Goal: Task Accomplishment & Management: Use online tool/utility

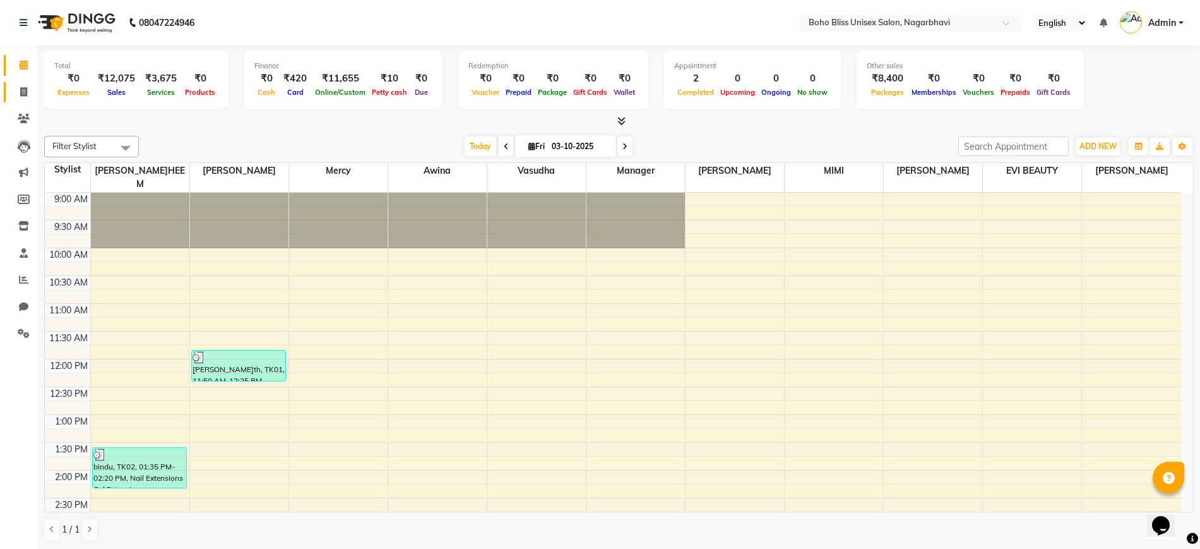
click at [20, 92] on icon at bounding box center [23, 91] width 7 height 9
select select "8370"
select select "service"
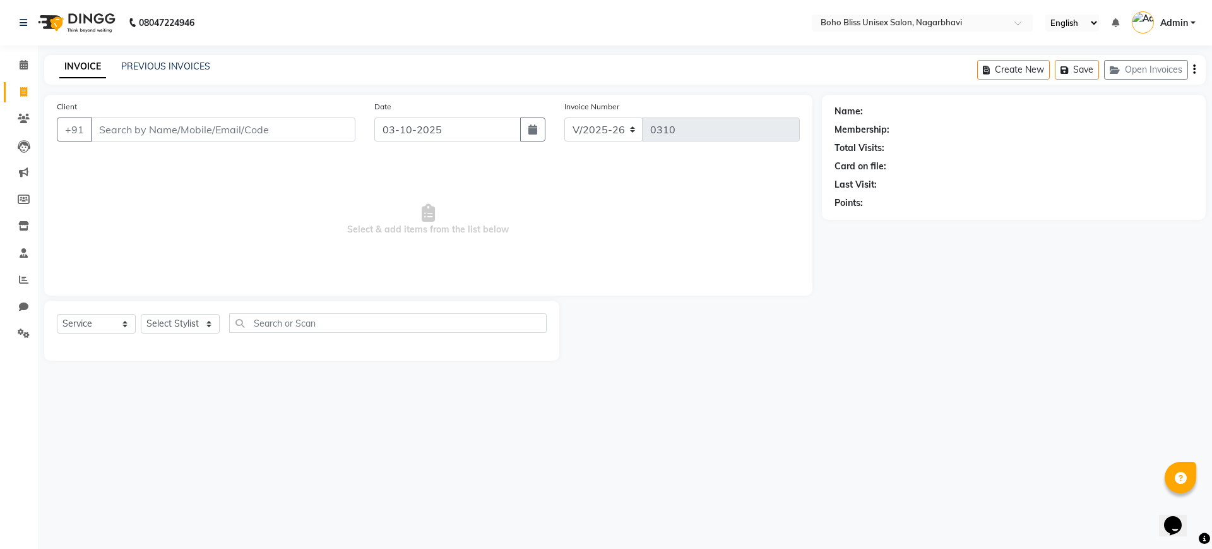
click at [145, 128] on input "Client" at bounding box center [223, 129] width 264 height 24
type input "6360978329"
click at [325, 133] on span "Add Client" at bounding box center [323, 129] width 50 height 13
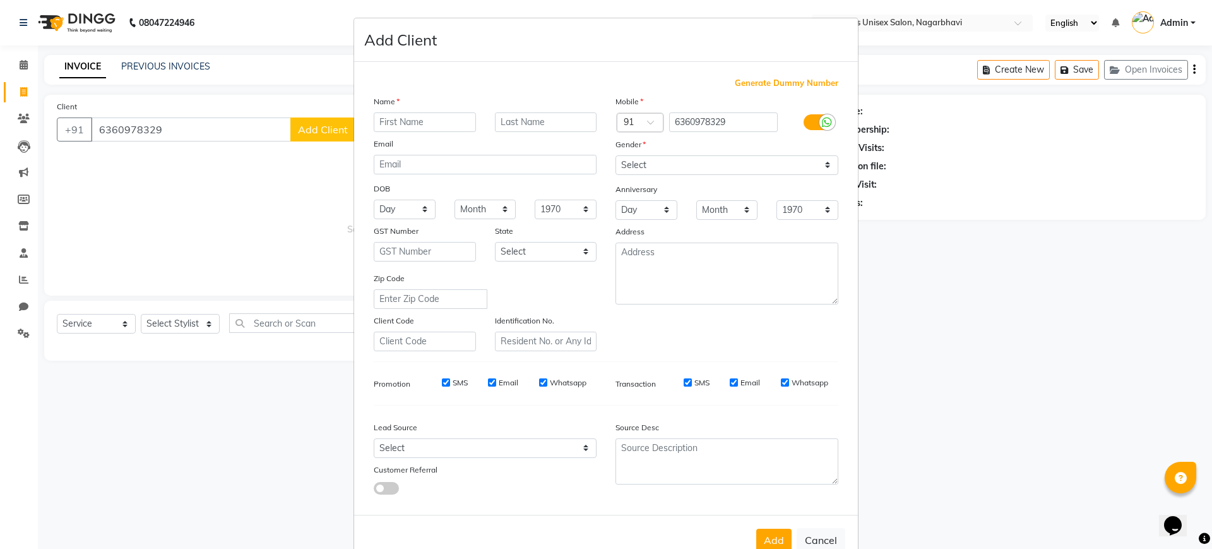
click at [318, 126] on ngb-modal-window "Add Client Generate Dummy Number Name Email DOB Day 01 02 03 04 05 06 07 08 09 …" at bounding box center [606, 274] width 1212 height 549
click at [400, 121] on input "text" at bounding box center [425, 122] width 102 height 20
type input "diya"
click at [625, 168] on select "Select Male Female Other Prefer Not To Say" at bounding box center [726, 165] width 223 height 20
select select "female"
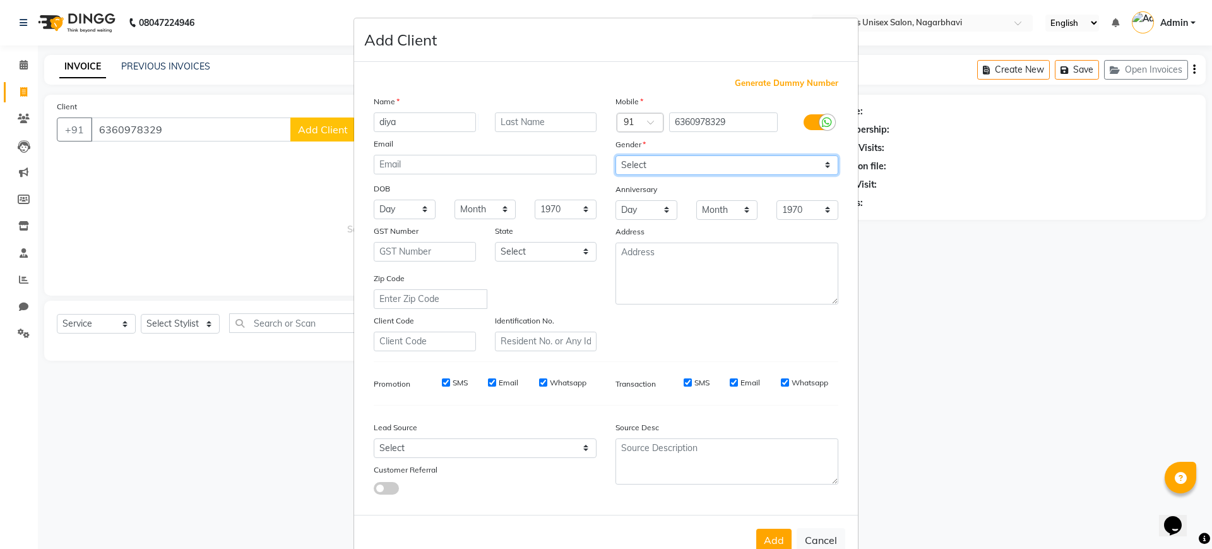
click at [615, 155] on select "Select Male Female Other Prefer Not To Say" at bounding box center [726, 165] width 223 height 20
click at [764, 531] on button "Add" at bounding box center [773, 539] width 35 height 23
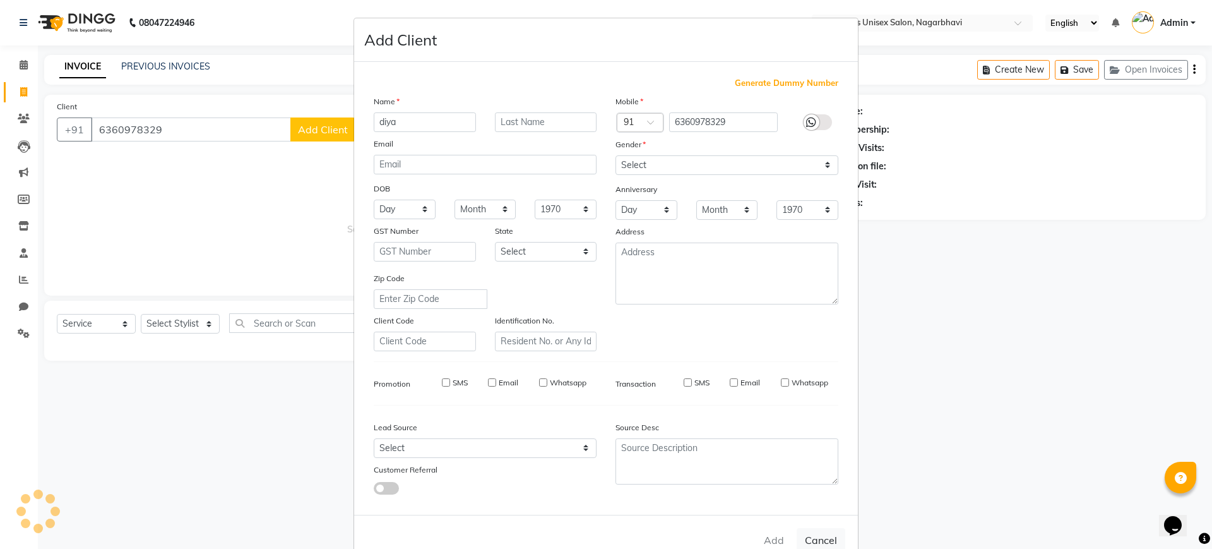
select select
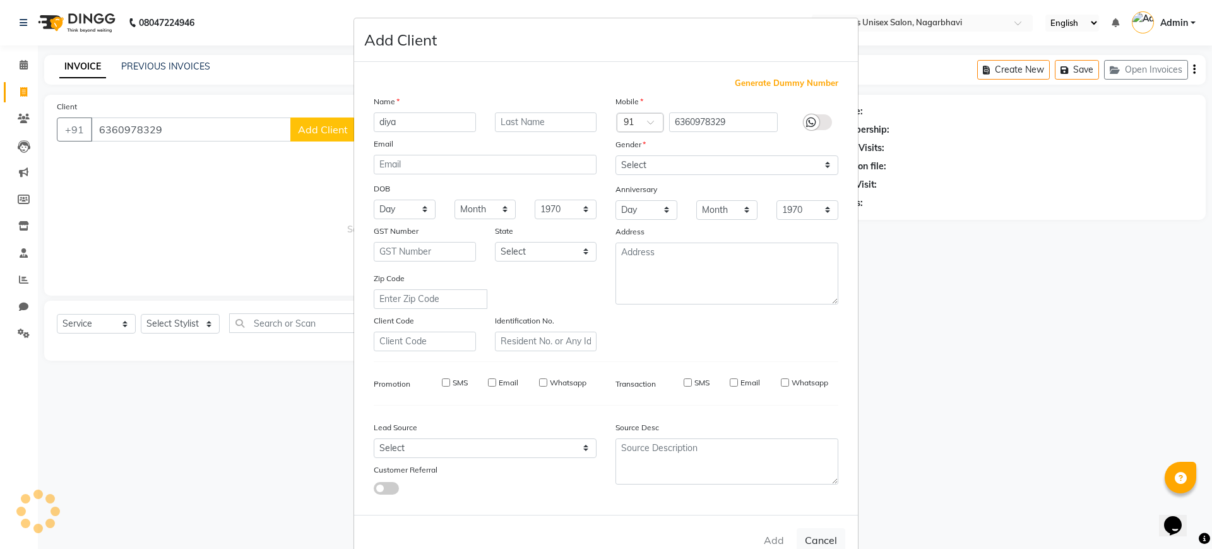
select select
checkbox input "false"
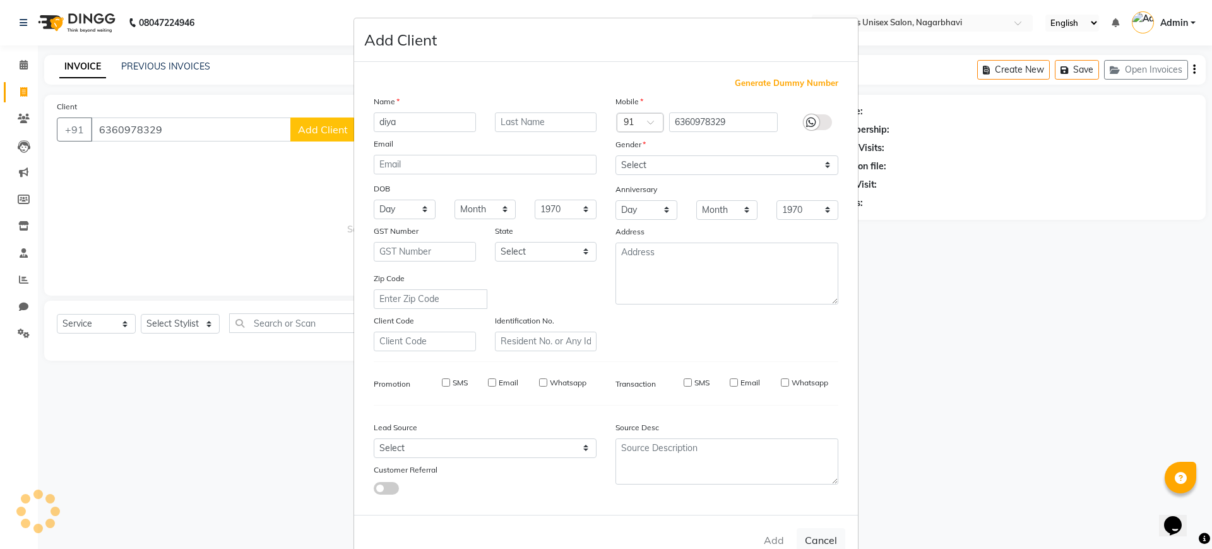
checkbox input "false"
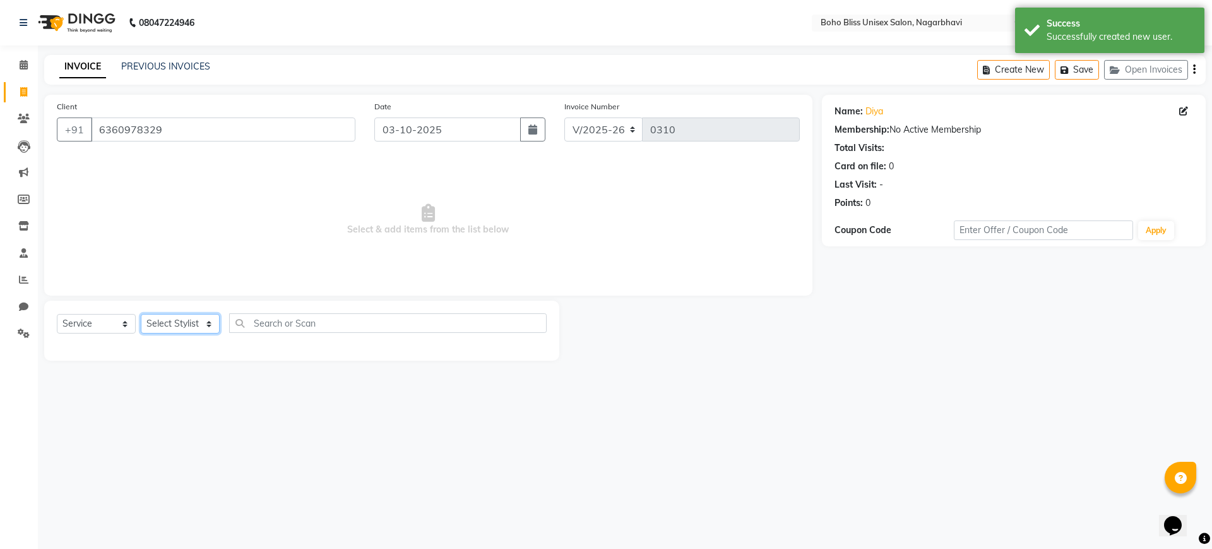
click at [179, 330] on select "Select Stylist Ali Khan Awina EVI BEAUTY FAHEEM Front Desk HARRY KIM Manager Me…" at bounding box center [180, 324] width 79 height 20
select select "81097"
click at [141, 314] on select "Select Stylist Ali Khan Awina EVI BEAUTY FAHEEM Front Desk HARRY KIM Manager Me…" at bounding box center [180, 324] width 79 height 20
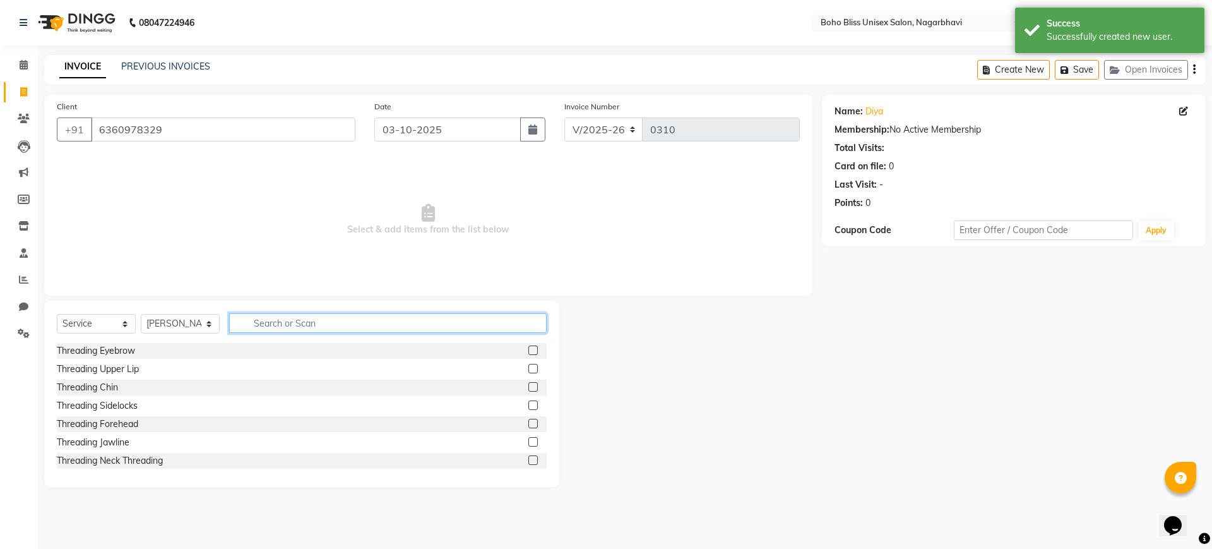
click at [272, 321] on input "text" at bounding box center [388, 323] width 318 height 20
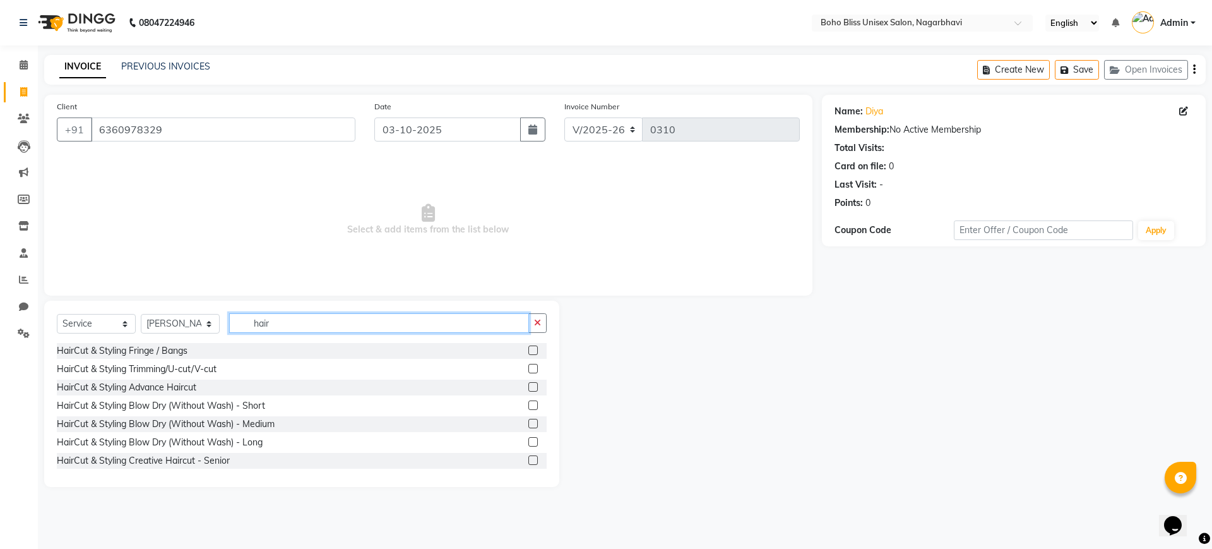
type input "hair"
click at [528, 365] on label at bounding box center [532, 368] width 9 height 9
click at [528, 365] on input "checkbox" at bounding box center [532, 369] width 8 height 8
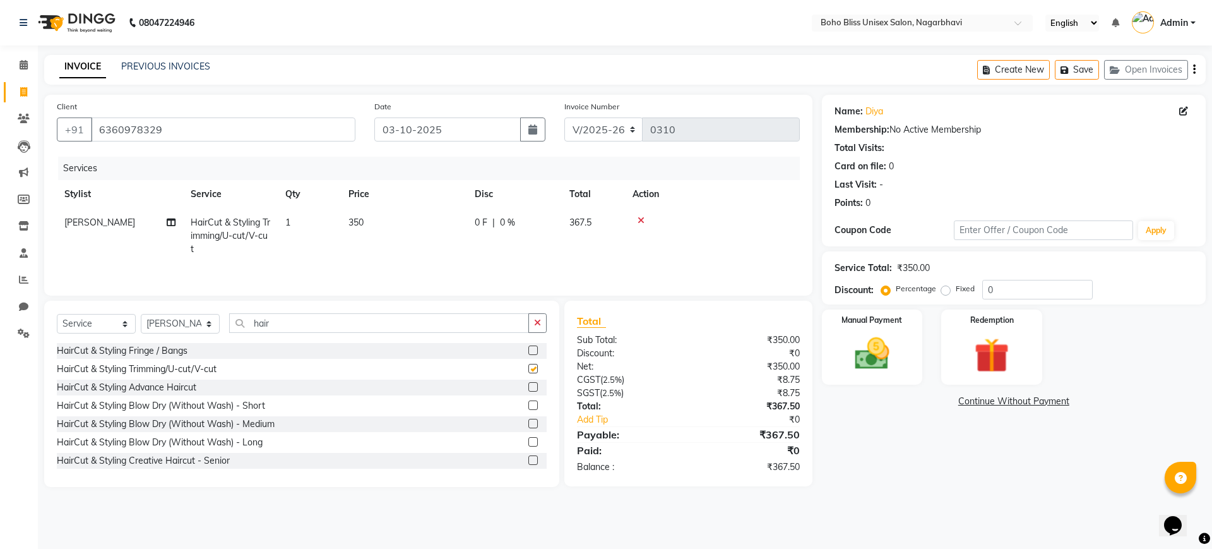
checkbox input "false"
click at [365, 221] on td "350" at bounding box center [404, 235] width 126 height 55
select select "81097"
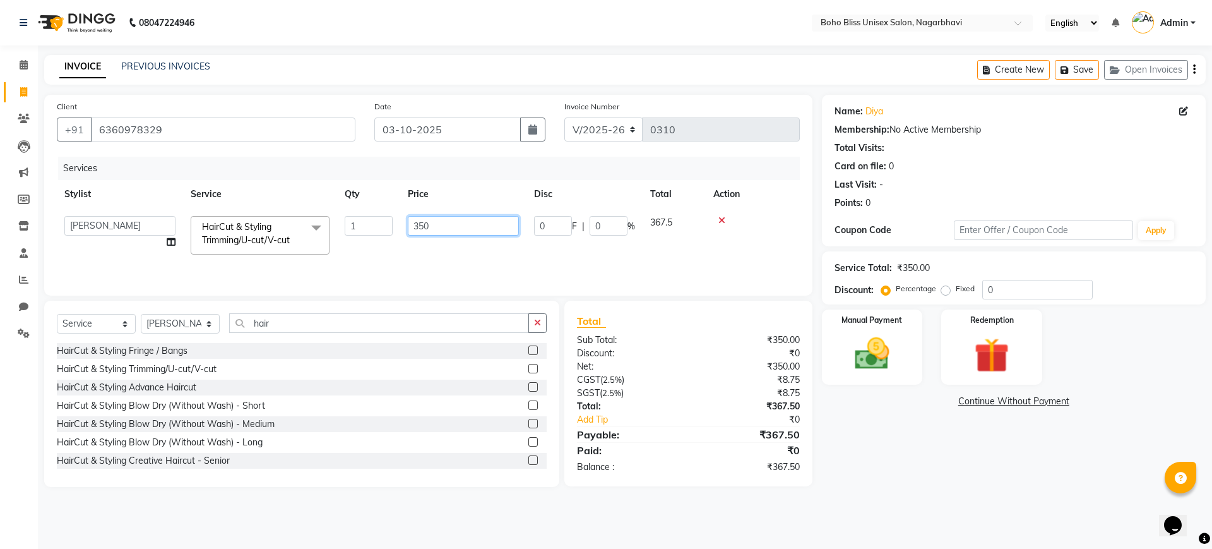
click at [442, 231] on input "350" at bounding box center [463, 226] width 111 height 20
type input "399"
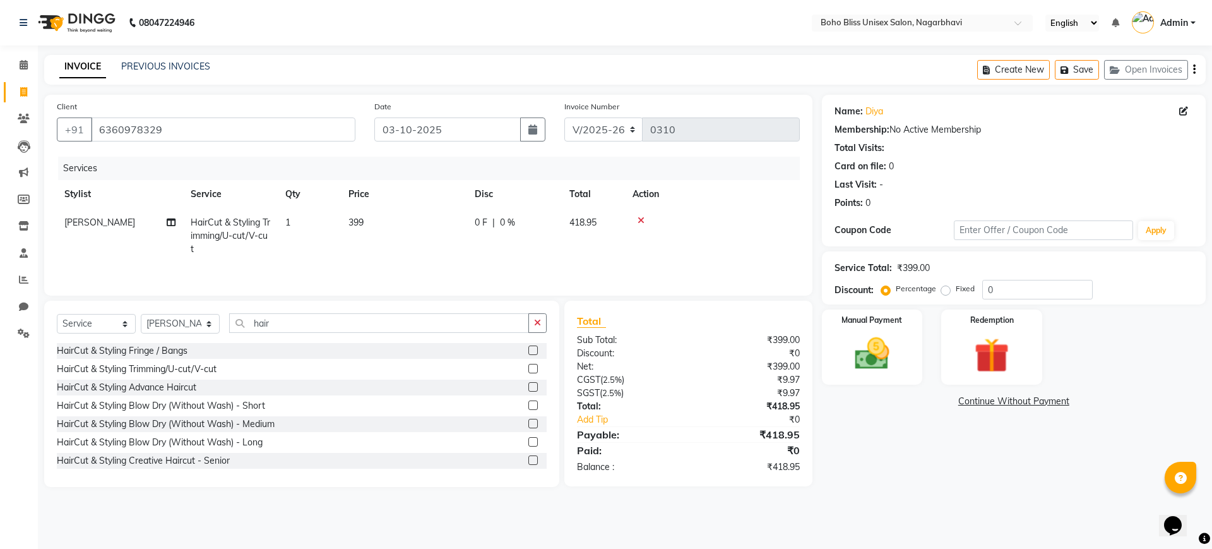
click at [892, 404] on link "Continue Without Payment" at bounding box center [1013, 401] width 379 height 13
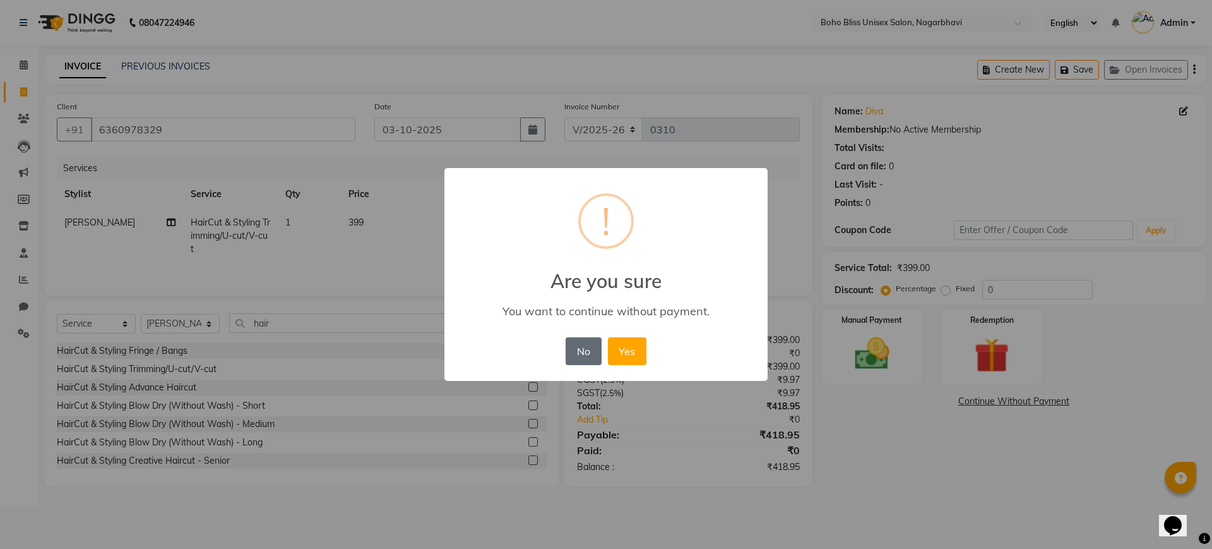
click at [579, 348] on button "No" at bounding box center [583, 351] width 35 height 28
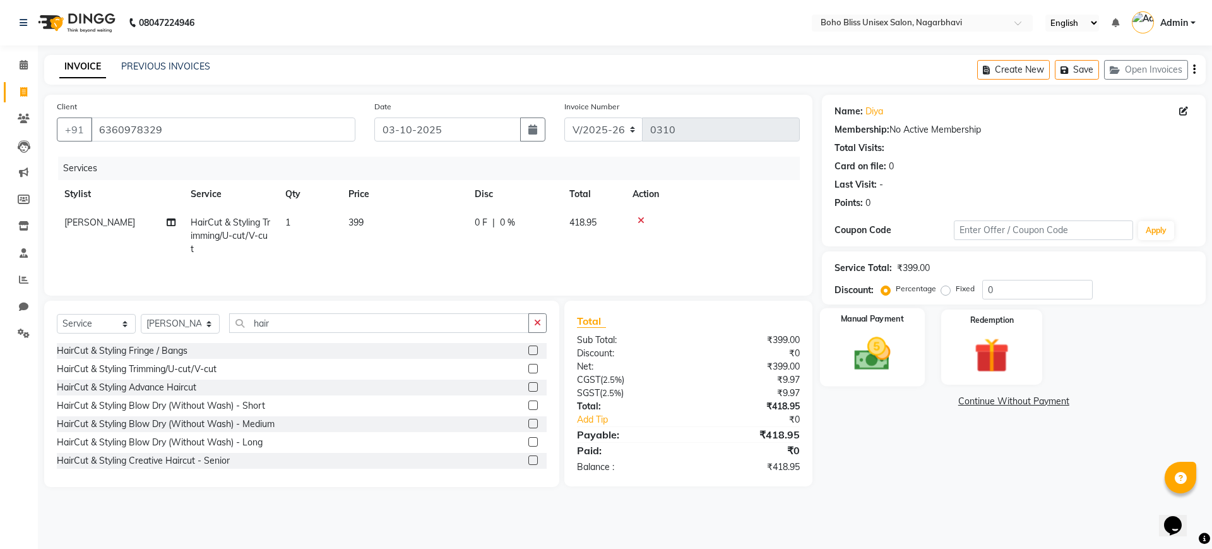
click at [874, 364] on img at bounding box center [872, 354] width 59 height 42
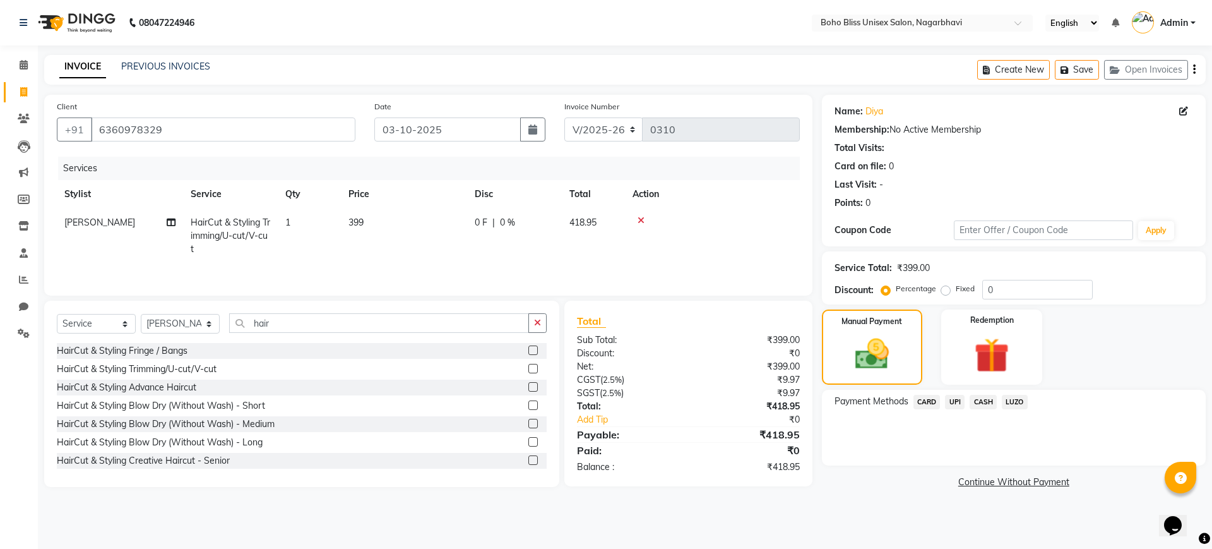
click at [954, 401] on span "UPI" at bounding box center [955, 402] width 20 height 15
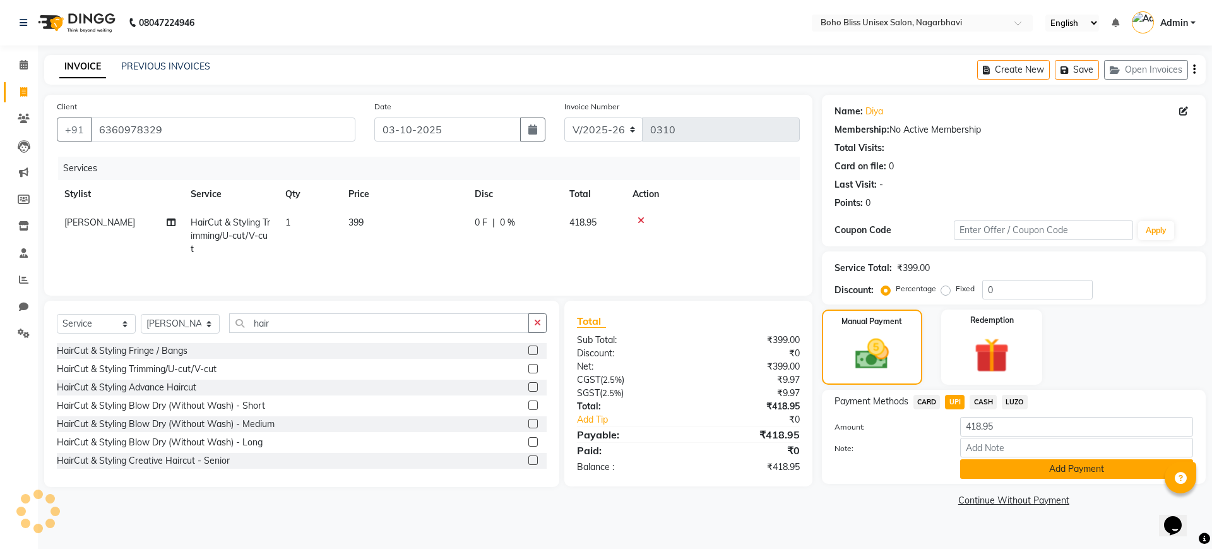
click at [1064, 465] on button "Add Payment" at bounding box center [1076, 469] width 233 height 20
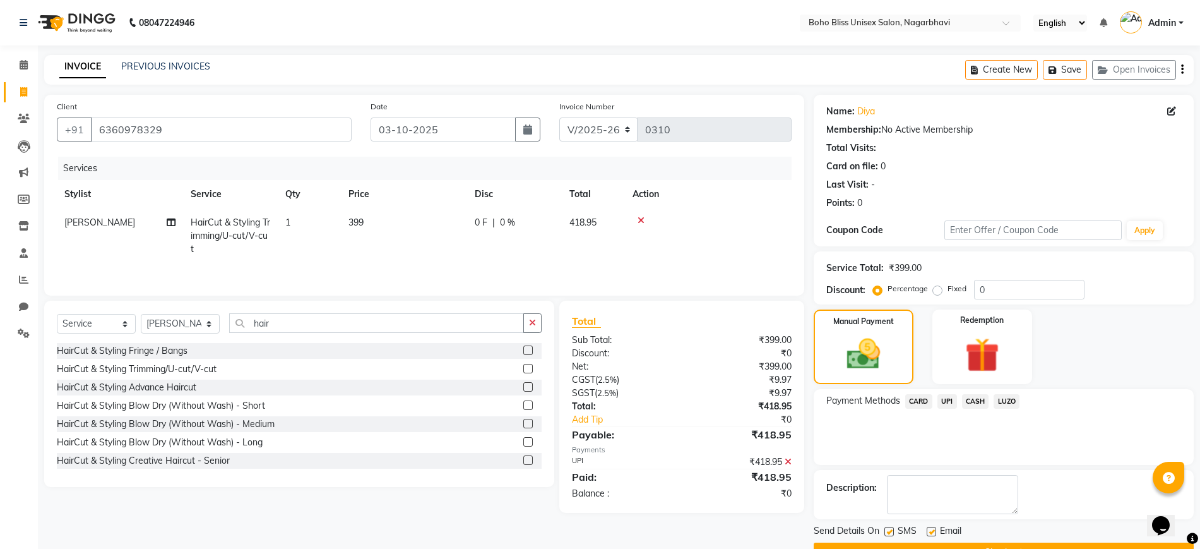
scroll to position [32, 0]
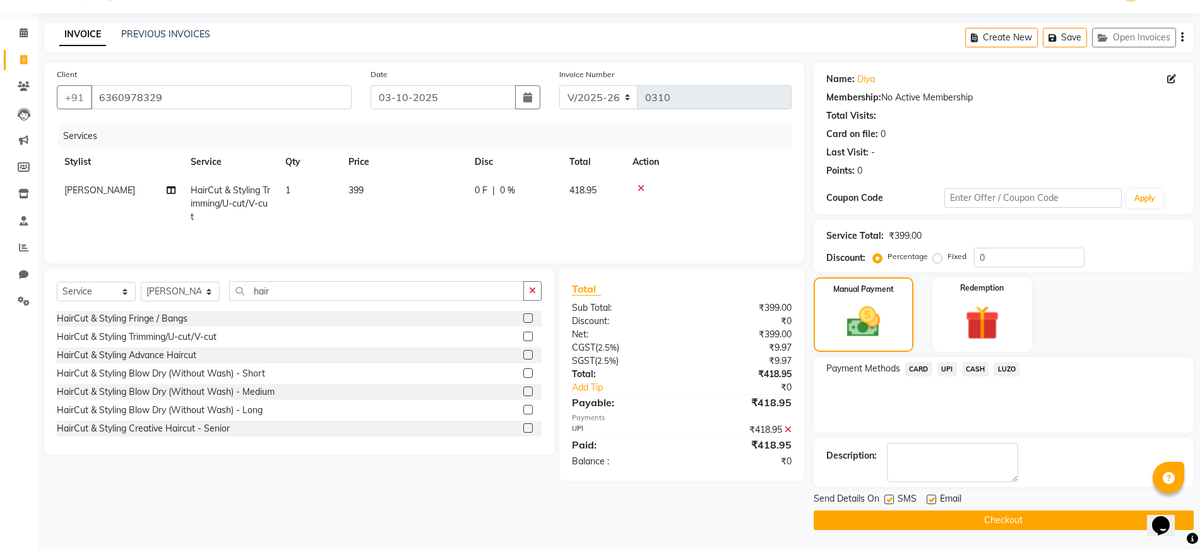
click at [980, 516] on button "Checkout" at bounding box center [1004, 520] width 380 height 20
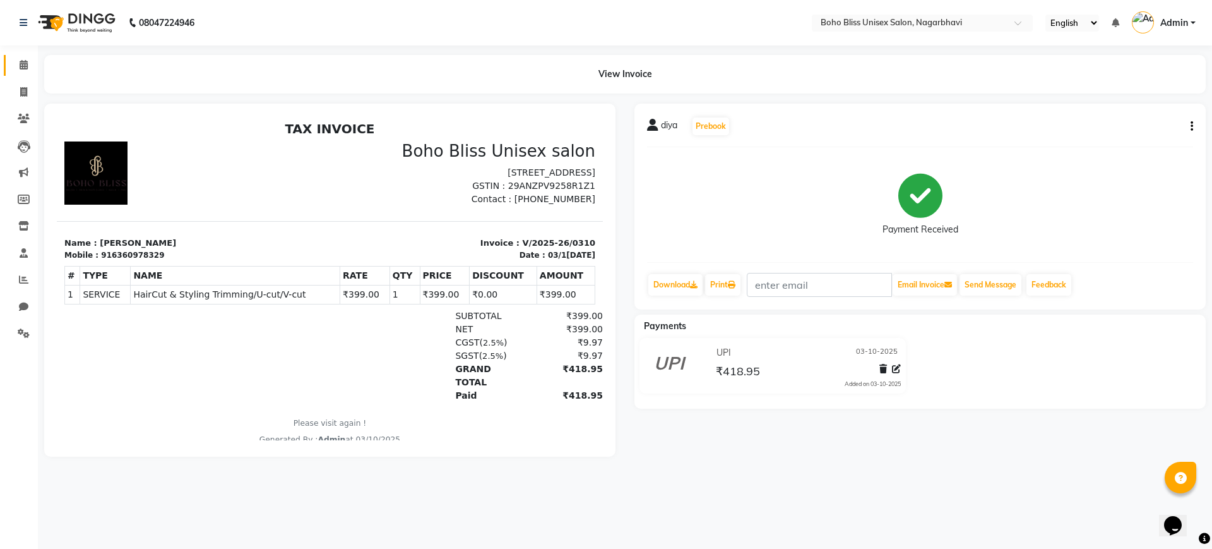
click at [16, 55] on link "Calendar" at bounding box center [19, 65] width 30 height 21
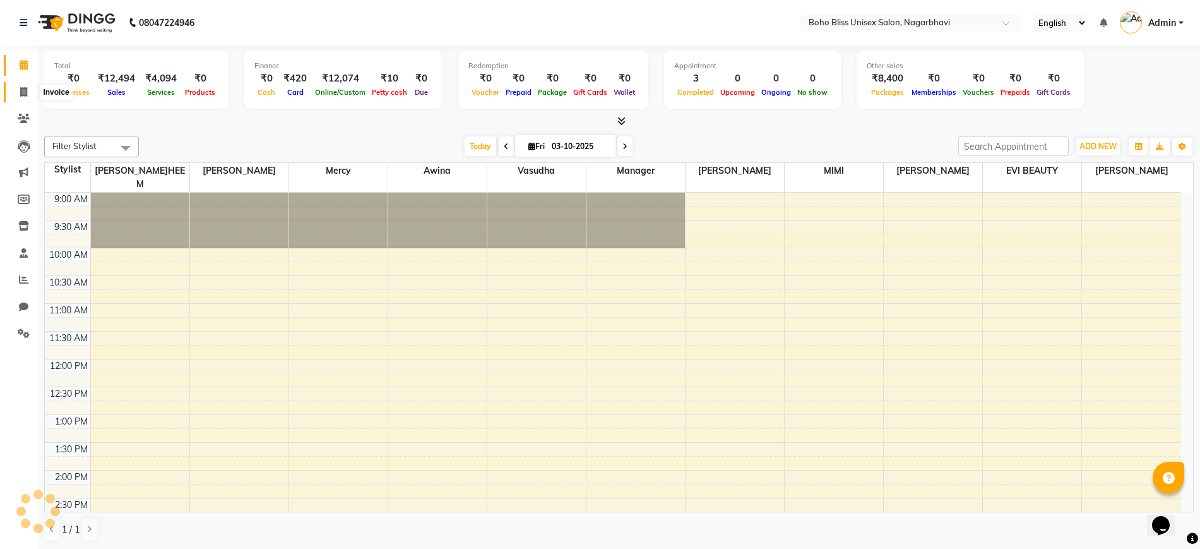
click at [21, 91] on icon at bounding box center [23, 91] width 7 height 9
select select "service"
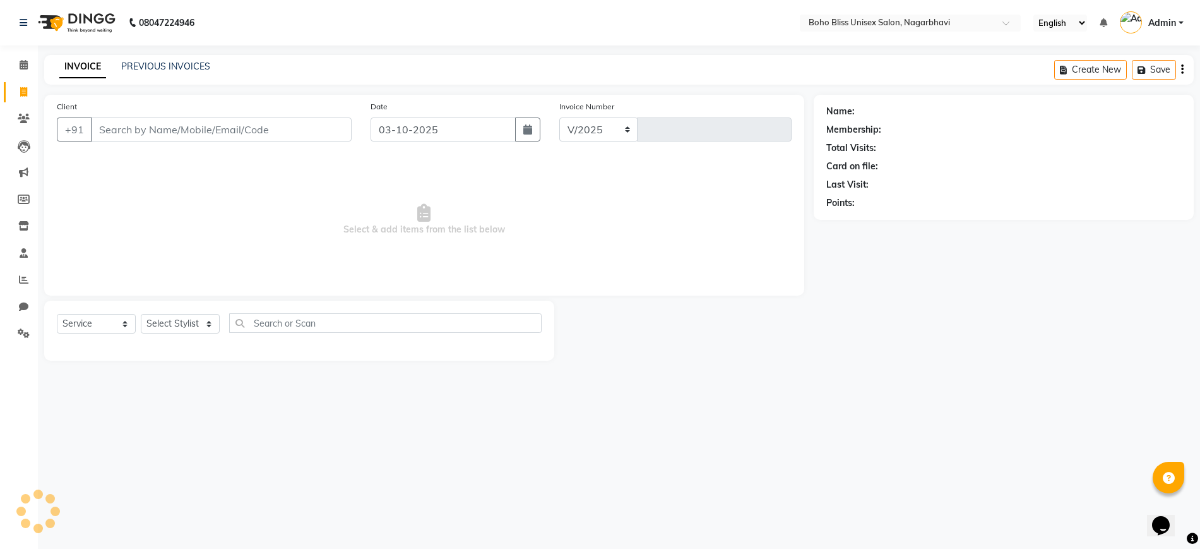
select select "8370"
type input "0311"
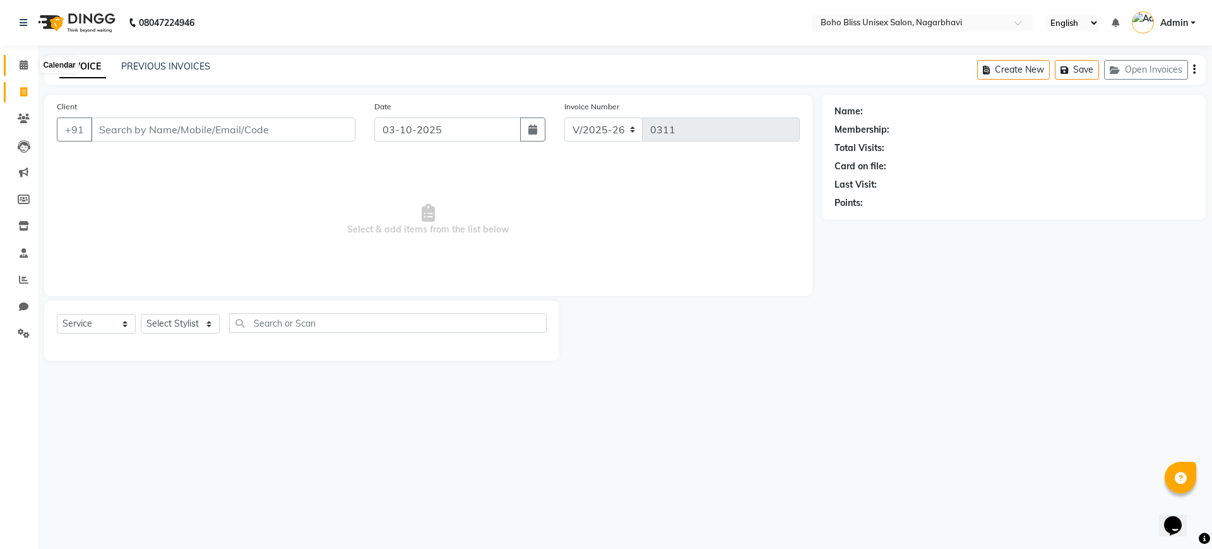
click at [16, 64] on span at bounding box center [24, 65] width 22 height 15
